Goal: Information Seeking & Learning: Learn about a topic

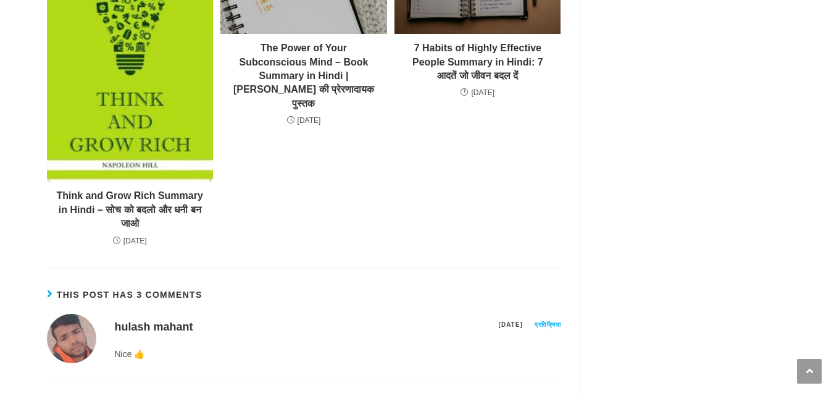
scroll to position [7684, 0]
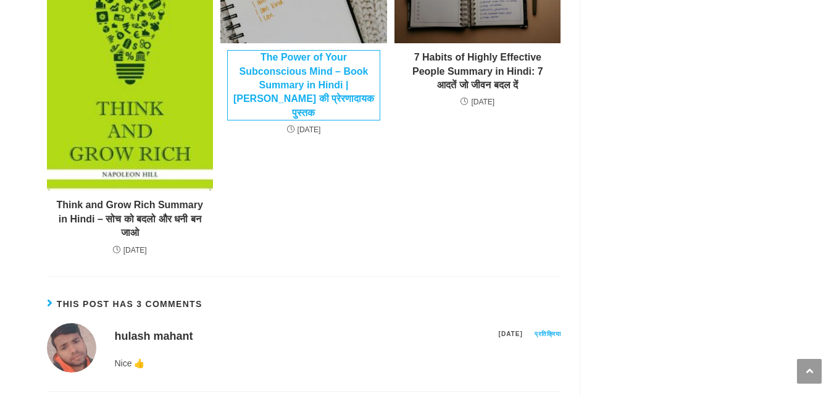
click at [307, 120] on link "The Power of Your Subconscious Mind – Book Summary in Hindi | जोसेफ मर्फ़ी की प…" at bounding box center [303, 85] width 151 height 69
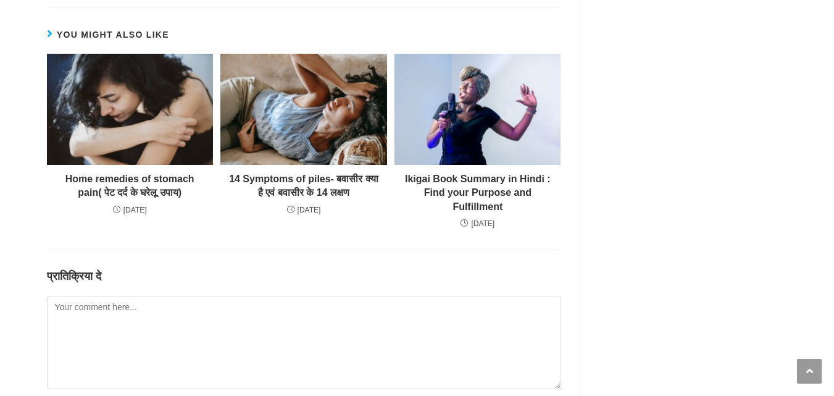
scroll to position [3294, 0]
click at [461, 190] on article "Ikigai Book Summary in Hindi : Find your Purpose and Fulfillment जनवरी 25, 2024" at bounding box center [478, 142] width 174 height 177
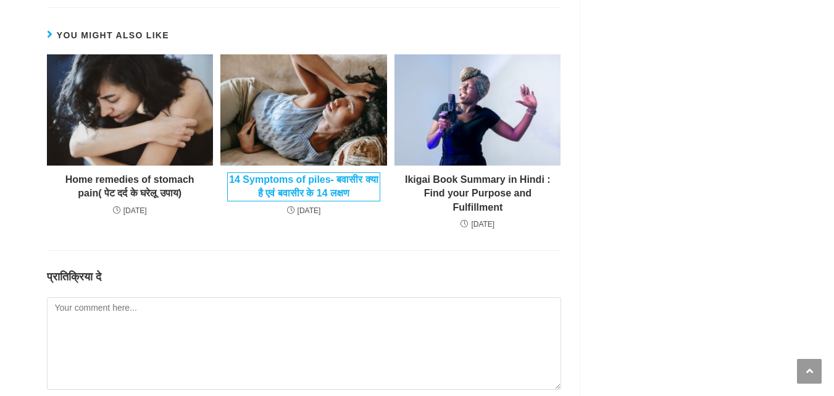
click at [317, 201] on link "14 Symptoms of piles- बवासीर क्या है एवं बवासीर के 14 लक्षण" at bounding box center [303, 187] width 151 height 28
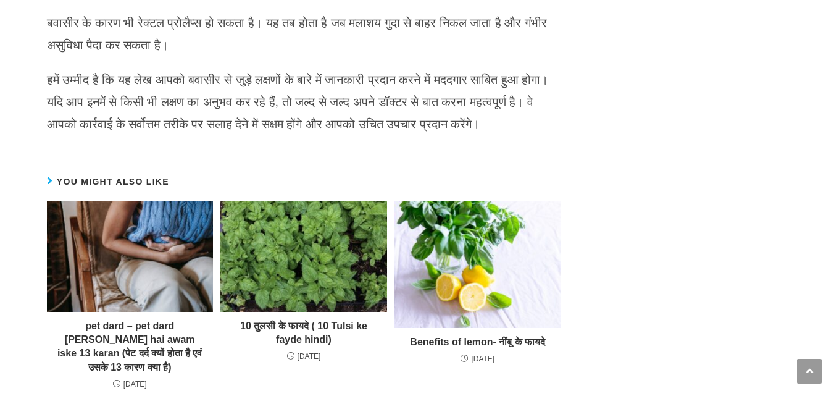
scroll to position [2284, 0]
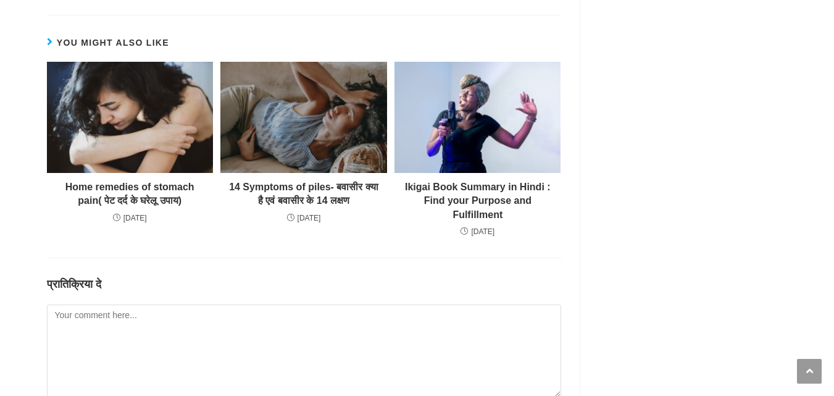
scroll to position [3294, 0]
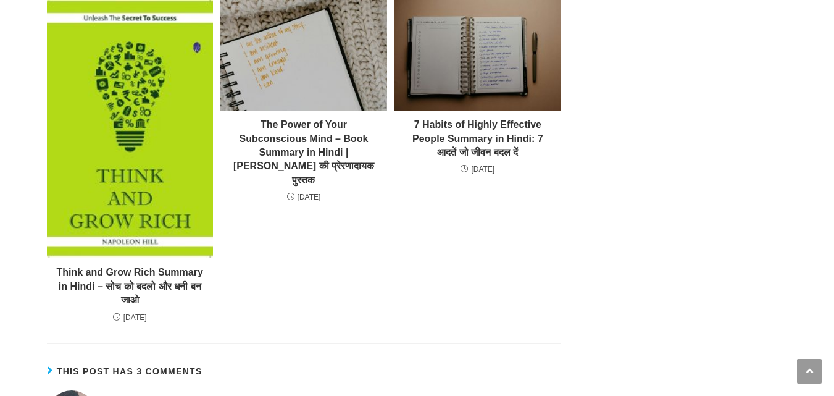
scroll to position [7684, 0]
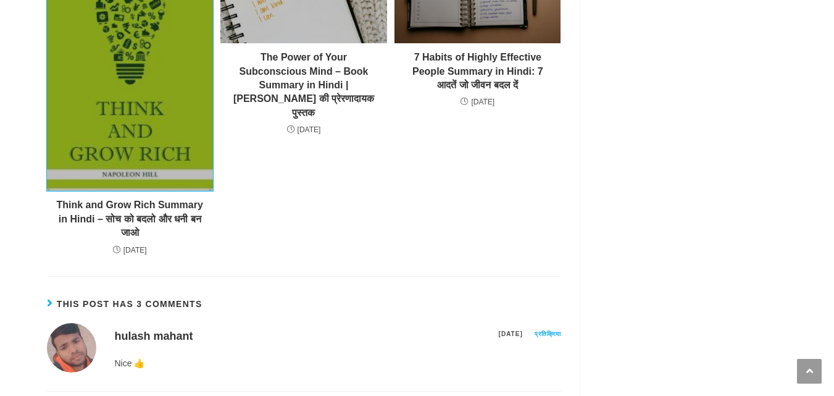
click at [160, 191] on img at bounding box center [130, 62] width 166 height 259
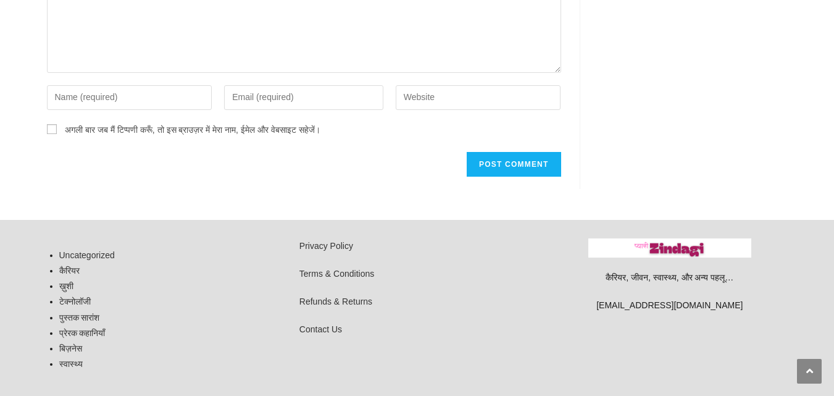
scroll to position [4012, 0]
